Goal: Find specific page/section: Find specific page/section

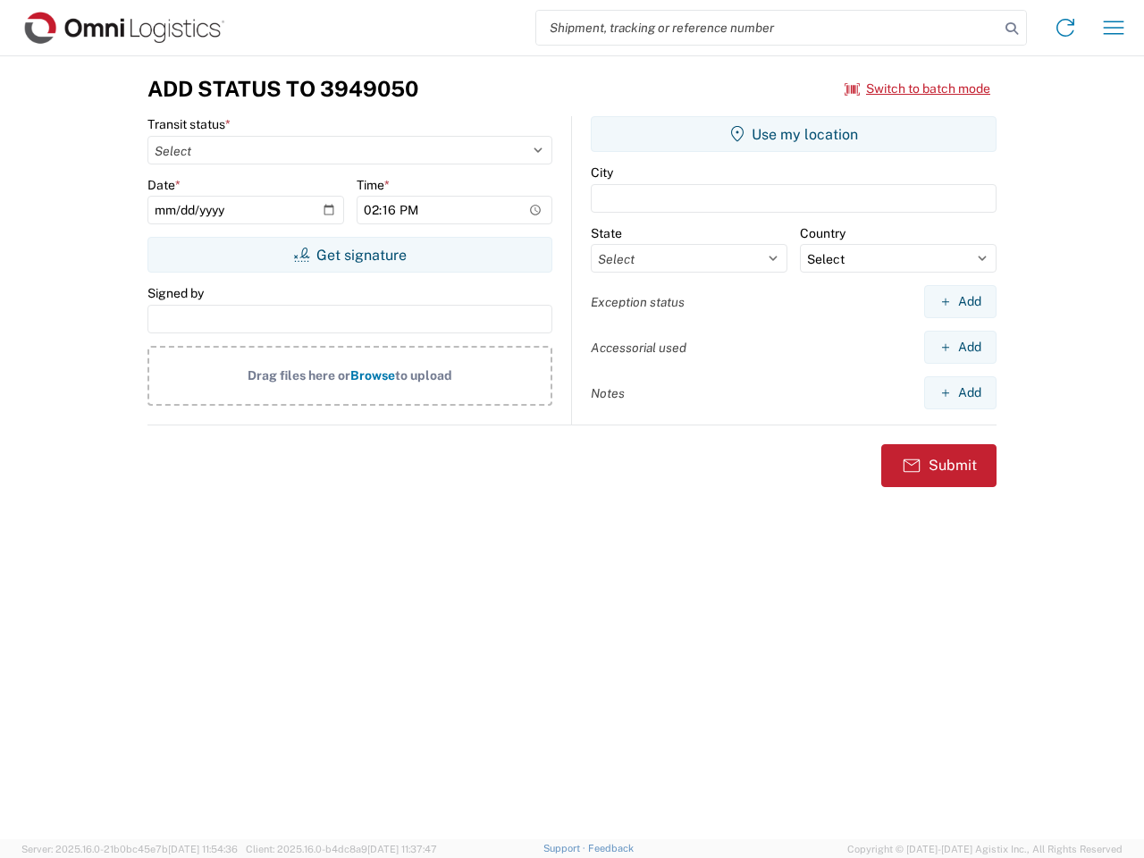
click at [767, 28] on input "search" at bounding box center [767, 28] width 463 height 34
click at [1011, 29] on icon at bounding box center [1011, 28] width 25 height 25
click at [1065, 28] on icon at bounding box center [1065, 27] width 29 height 29
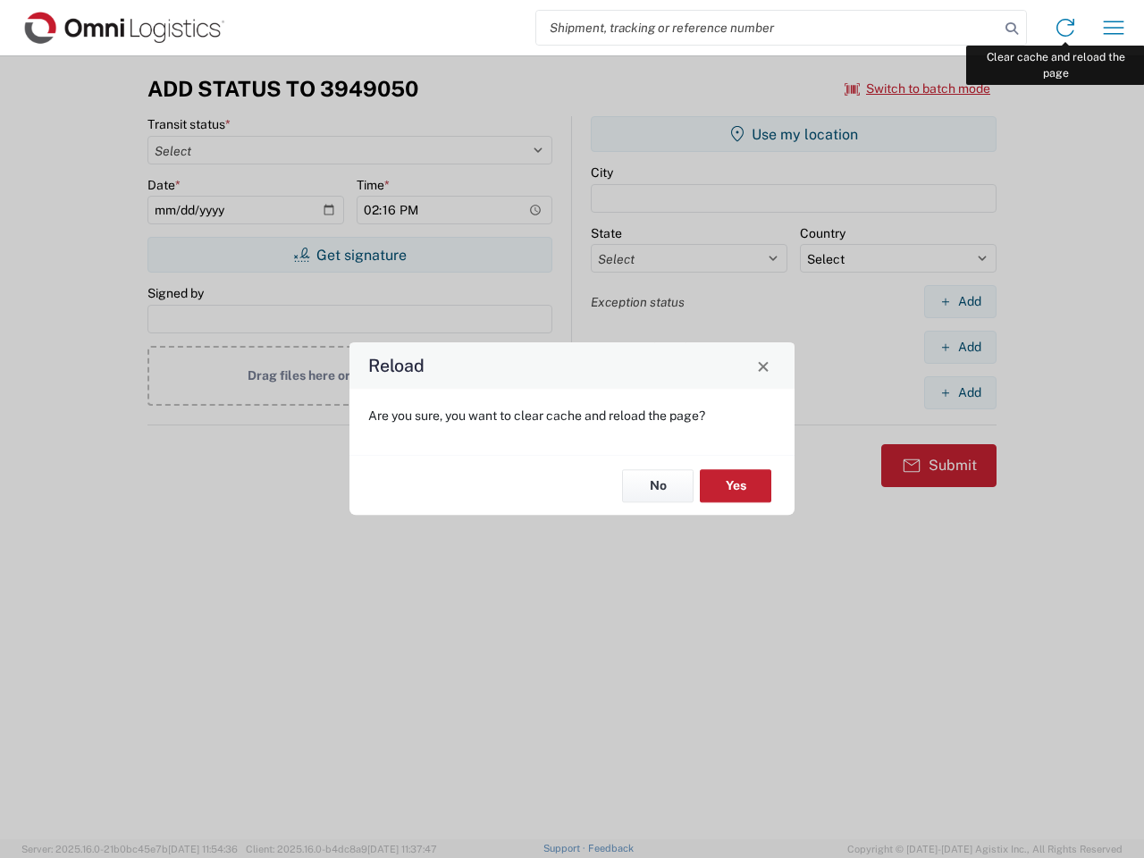
click at [1113, 28] on div "Reload Are you sure, you want to clear cache and reload the page? No Yes" at bounding box center [572, 429] width 1144 height 858
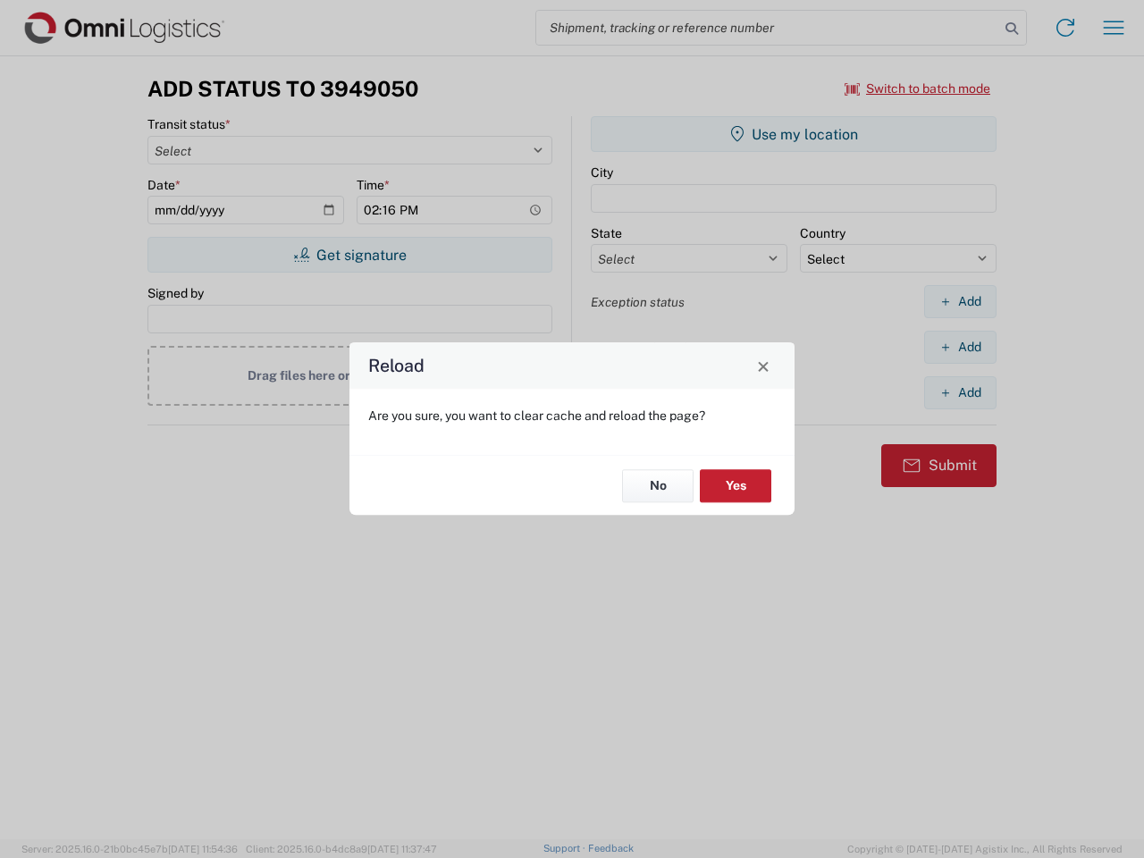
click at [917, 88] on div "Reload Are you sure, you want to clear cache and reload the page? No Yes" at bounding box center [572, 429] width 1144 height 858
click at [349, 255] on div "Reload Are you sure, you want to clear cache and reload the page? No Yes" at bounding box center [572, 429] width 1144 height 858
click at [793, 134] on div "Reload Are you sure, you want to clear cache and reload the page? No Yes" at bounding box center [572, 429] width 1144 height 858
click at [959, 301] on div "Reload Are you sure, you want to clear cache and reload the page? No Yes" at bounding box center [572, 429] width 1144 height 858
click at [959, 347] on div "Reload Are you sure, you want to clear cache and reload the page? No Yes" at bounding box center [572, 429] width 1144 height 858
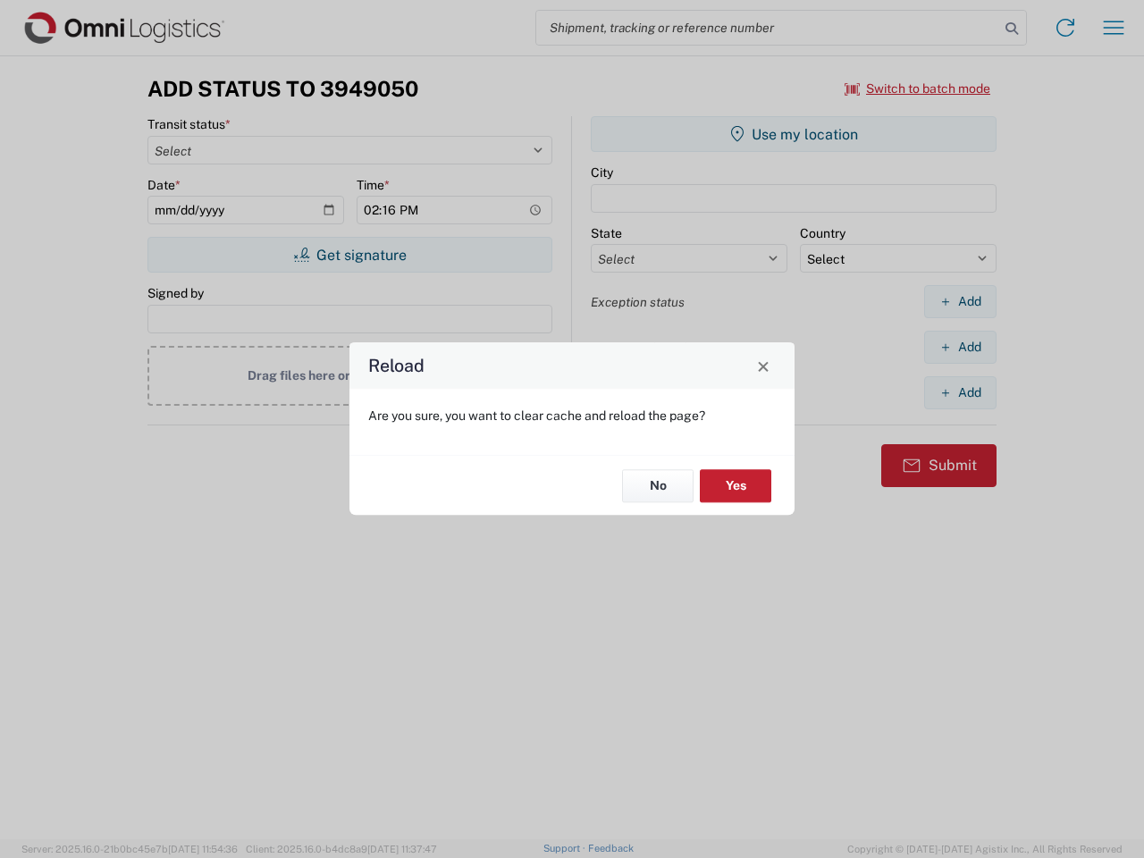
click at [959, 392] on div "Reload Are you sure, you want to clear cache and reload the page? No Yes" at bounding box center [572, 429] width 1144 height 858
